Goal: Check status: Check status

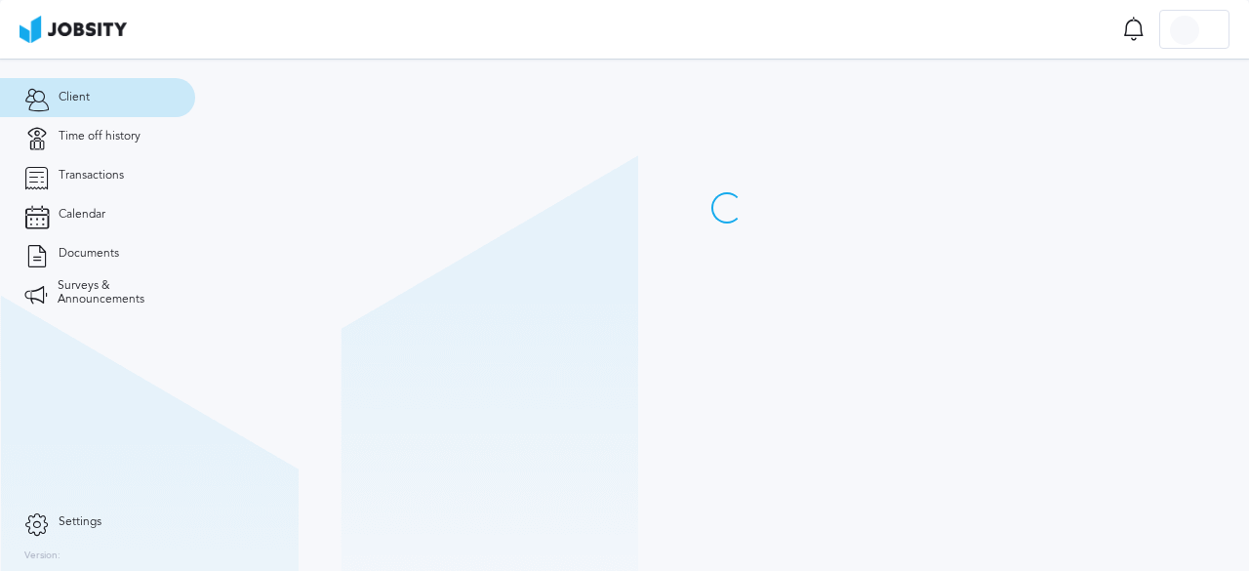
click at [128, 138] on span "Time off history" at bounding box center [100, 137] width 82 height 14
